Goal: Find specific page/section: Find specific page/section

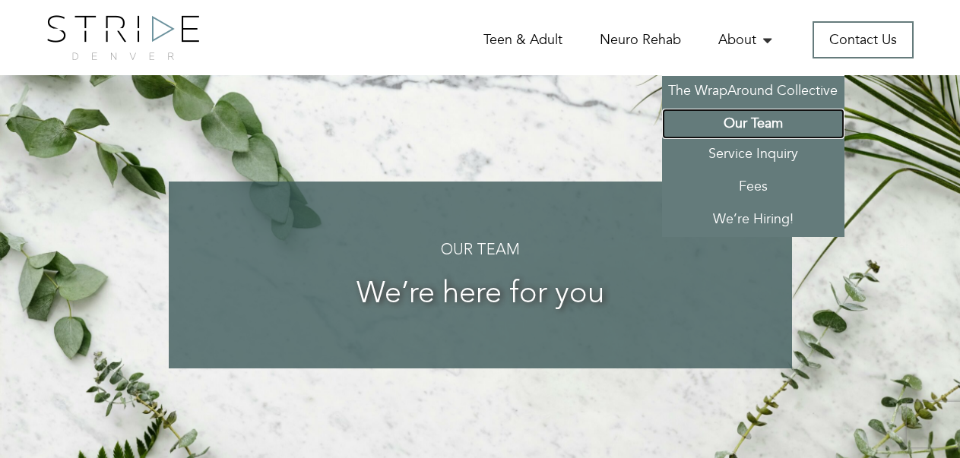
click at [755, 119] on link "Our Team" at bounding box center [753, 124] width 182 height 30
click at [753, 117] on link "Our Team" at bounding box center [753, 124] width 182 height 30
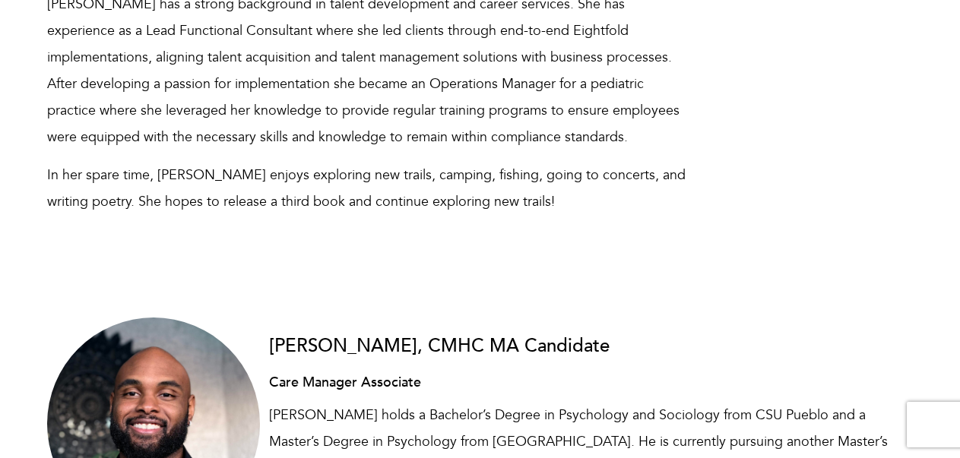
scroll to position [9293, 0]
